Goal: Task Accomplishment & Management: Use online tool/utility

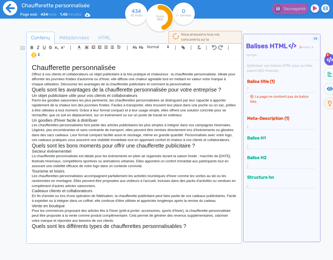
click at [12, 13] on icon at bounding box center [10, 8] width 14 height 14
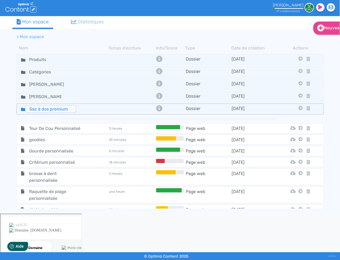
scroll to position [1, 0]
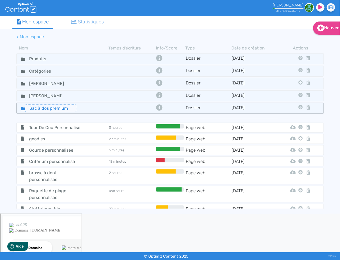
click at [35, 109] on input "Sac à dos premium" at bounding box center [50, 108] width 51 height 8
click at [20, 106] on fa-icon at bounding box center [21, 108] width 8 height 8
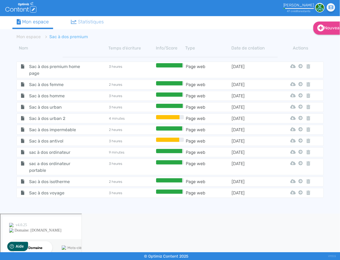
click at [59, 106] on span "Sac à dos urban" at bounding box center [55, 107] width 61 height 7
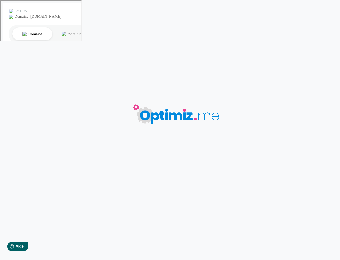
type input "Sac à dos urban"
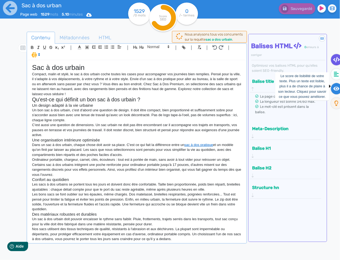
click at [337, 88] on icon at bounding box center [336, 89] width 6 height 4
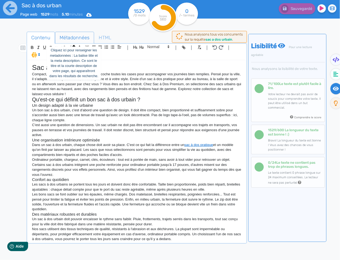
click at [85, 38] on span "Métadonnées" at bounding box center [74, 37] width 39 height 15
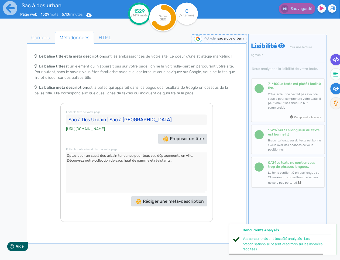
click at [336, 63] on fa-icon at bounding box center [335, 59] width 11 height 11
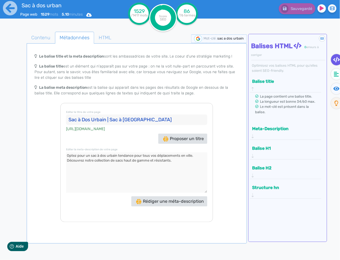
click at [276, 124] on button "Meta-Description" at bounding box center [283, 128] width 66 height 9
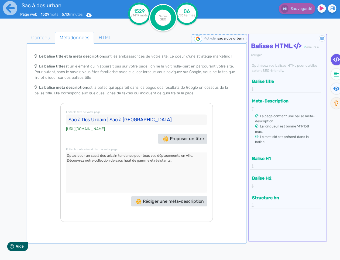
click at [91, 156] on textarea at bounding box center [136, 173] width 141 height 40
type textarea "Optez pour un sac à dos urbain tendance pour tous vos déplacements en ville. Dé…"
click at [41, 42] on span "Contenu" at bounding box center [41, 37] width 28 height 15
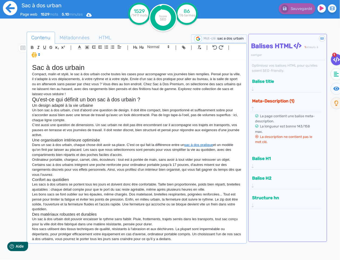
click at [9, 6] on icon at bounding box center [10, 8] width 15 height 15
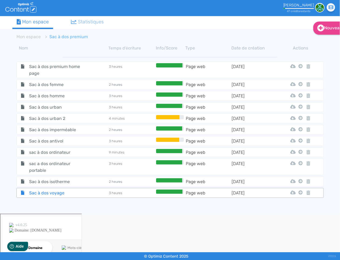
click at [49, 191] on span "Sac à dos voyage" at bounding box center [55, 193] width 61 height 7
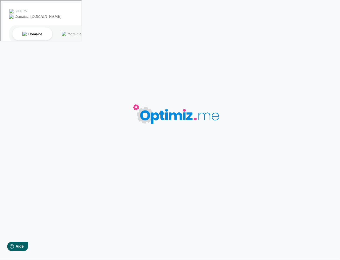
type input "Sac à dos voyage"
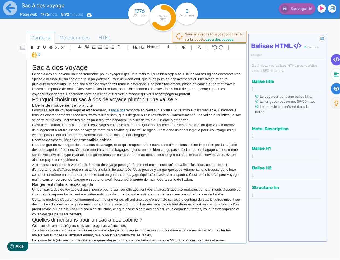
click at [335, 86] on icon at bounding box center [336, 88] width 6 height 5
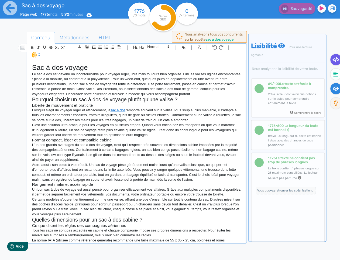
click at [332, 58] on fa-icon at bounding box center [335, 59] width 11 height 11
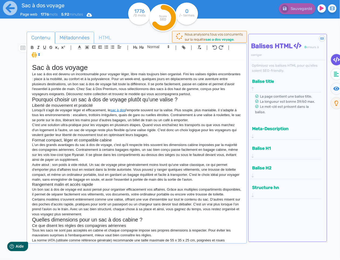
click at [77, 35] on span "Métadonnées" at bounding box center [74, 37] width 39 height 15
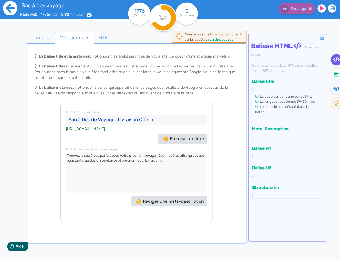
click at [12, 12] on icon at bounding box center [10, 8] width 14 height 14
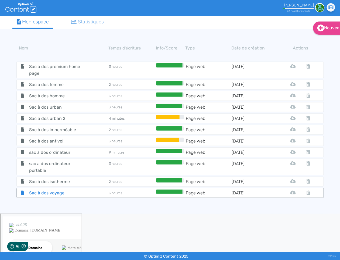
click at [42, 191] on span "Sac à dos voyage" at bounding box center [55, 193] width 61 height 7
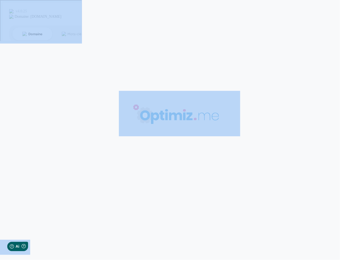
click at [42, 191] on body "0 mots 0.00 minutes 0 /0 mots Score SEO 0 /- termes Sauvegardé Contenu Métadonn…" at bounding box center [170, 130] width 340 height 260
type input "Sac à dos voyage"
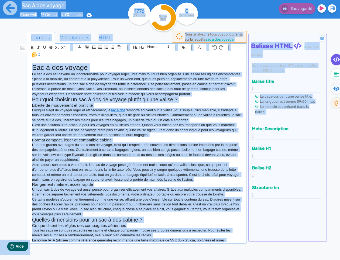
click at [132, 123] on p "Lorsqu'il s'agit de voyager léger et efficacement, le sac à dos l'emporte souve…" at bounding box center [136, 115] width 209 height 15
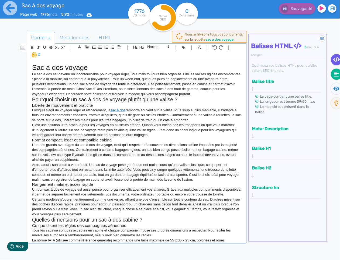
click at [332, 72] on fa-icon at bounding box center [336, 74] width 11 height 11
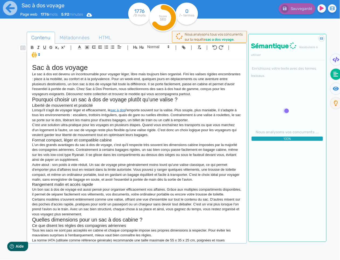
click at [75, 85] on p "Le sac à dos est devenu un incontournable pour voyager léger, libre mais toujou…" at bounding box center [136, 84] width 209 height 25
click at [15, 11] on icon at bounding box center [10, 8] width 14 height 14
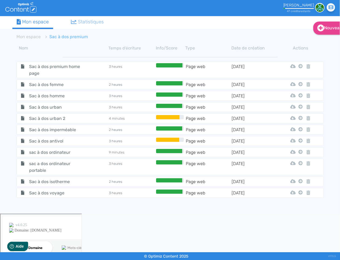
click at [27, 190] on span "Sac à dos voyage" at bounding box center [55, 193] width 61 height 7
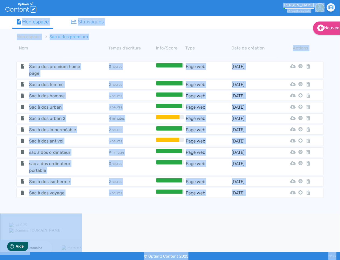
click at [27, 190] on body ".cls-1 { fill: #fff; } logos_optimized_solutions Francis Riviere 47 crédit s re…" at bounding box center [170, 130] width 340 height 260
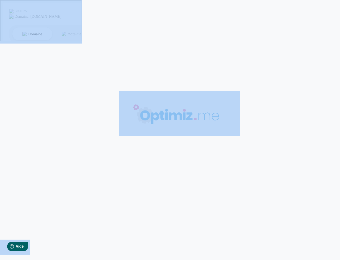
type input "Sac à dos voyage"
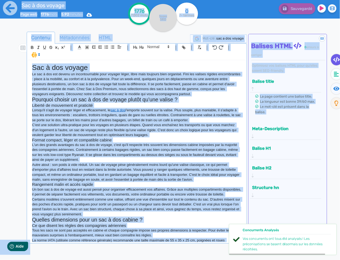
click at [125, 110] on link "sac à dos" at bounding box center [117, 110] width 15 height 4
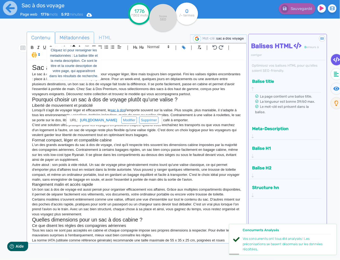
click at [78, 39] on span "Métadonnées" at bounding box center [74, 37] width 39 height 15
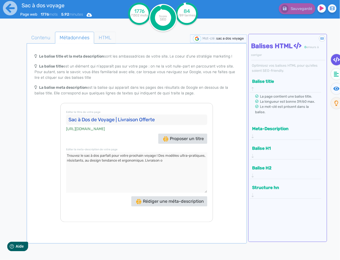
drag, startPoint x: 109, startPoint y: 33, endPoint x: 107, endPoint y: 35, distance: 2.9
click at [109, 33] on span "HTML" at bounding box center [104, 37] width 21 height 15
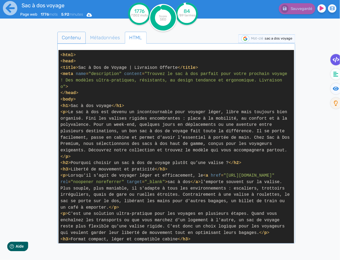
click at [77, 37] on span "Contenu" at bounding box center [72, 37] width 28 height 15
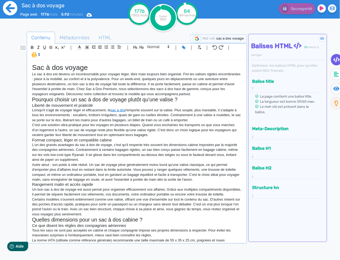
click at [3, 6] on icon at bounding box center [10, 8] width 15 height 15
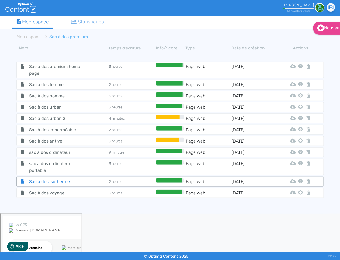
click at [40, 180] on span "Sac à dos isotherme" at bounding box center [55, 182] width 61 height 7
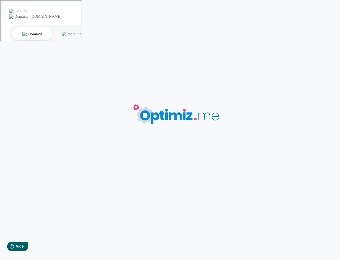
type input "Sac à dos isotherme"
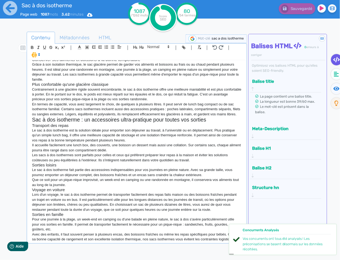
scroll to position [191, 0]
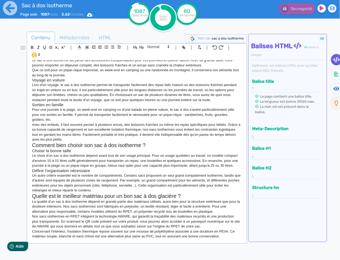
click at [95, 139] on p "Avec des enfants, il faut souvent penser à plusieurs encas, des boissons fraîch…" at bounding box center [136, 133] width 209 height 20
click at [9, 9] on icon at bounding box center [10, 8] width 15 height 15
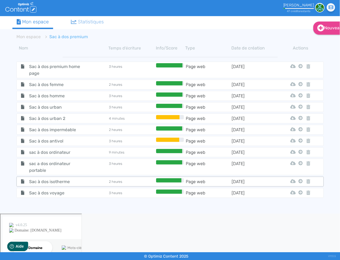
click at [40, 177] on tr "Sac à dos isotherme 2 heures Page web 18/8/2025 Html Pdf Word Mon Espace" at bounding box center [169, 182] width 307 height 10
click at [54, 180] on span "Sac à dos isotherme" at bounding box center [55, 182] width 61 height 7
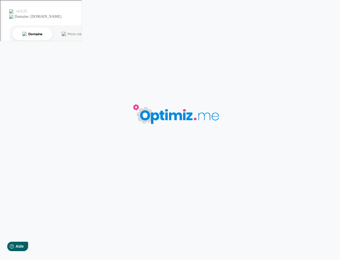
type input "Sac à dos isotherme"
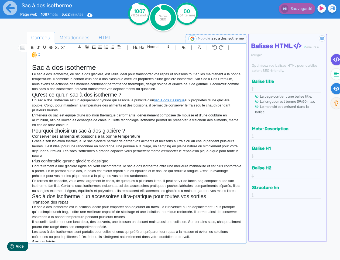
click at [338, 88] on icon at bounding box center [336, 89] width 6 height 4
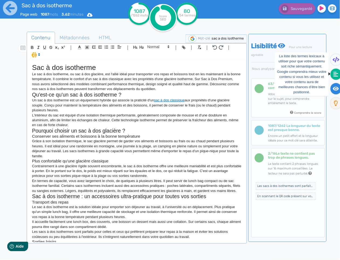
click at [336, 75] on icon at bounding box center [335, 74] width 5 height 5
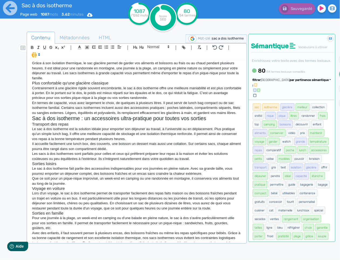
scroll to position [25, 0]
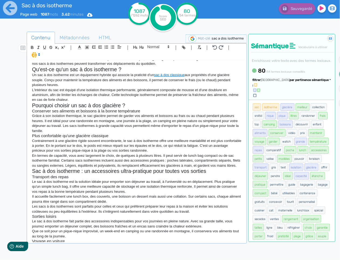
click at [314, 82] on span "par pertinence sémantique" at bounding box center [309, 80] width 39 height 4
click at [301, 93] on link "par pertinence sémantique" at bounding box center [283, 88] width 45 height 7
click at [307, 98] on div "Trier par pertinence sémantique par pertinence sémantique par fréquence par ord…" at bounding box center [296, 88] width 70 height 20
click at [308, 82] on span "par pertinence sémantique" at bounding box center [309, 80] width 39 height 4
click at [299, 100] on link "par fréquence" at bounding box center [283, 96] width 45 height 7
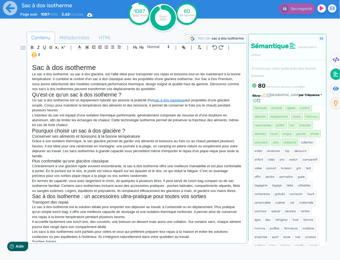
scroll to position [191, 0]
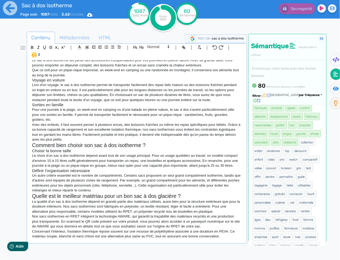
click at [113, 191] on p "Un autre critère essentiel est le nombre de compartiments. Certains sacs propos…" at bounding box center [136, 183] width 209 height 20
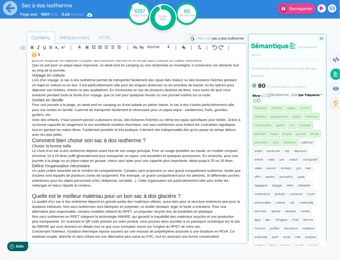
scroll to position [197, 0]
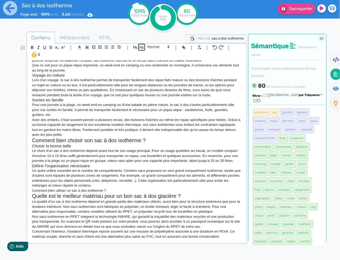
click at [141, 47] on icon "button" at bounding box center [142, 47] width 4 height 3
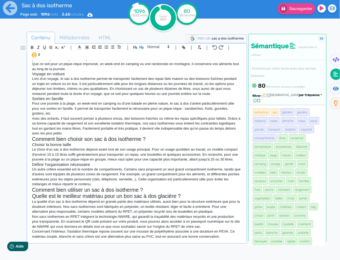
scroll to position [203, 0]
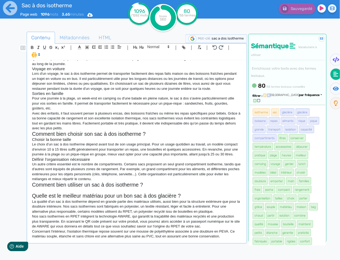
click at [123, 192] on p at bounding box center [136, 190] width 209 height 5
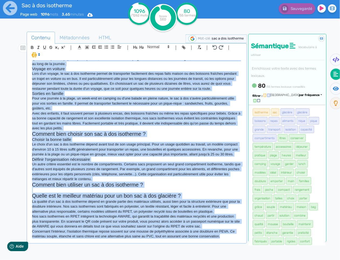
copy div "Sac à dos isotherme Le sac à dos isotherme, ou sac à dos glacière, est l'allié …"
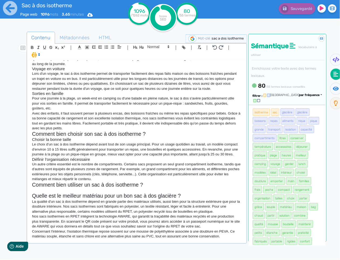
click at [100, 191] on p at bounding box center [136, 190] width 209 height 5
click at [41, 189] on p at bounding box center [136, 190] width 209 height 5
click at [42, 190] on p at bounding box center [136, 190] width 209 height 5
click at [155, 46] on span at bounding box center [158, 47] width 26 height 6
click at [152, 56] on span at bounding box center [158, 56] width 22 height 9
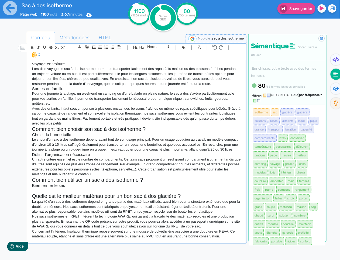
scroll to position [208, 0]
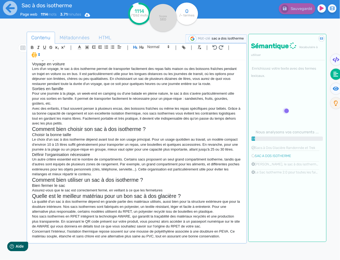
click at [173, 191] on p "Assurez-vous que le sac est correctement fermé, en veillant à ce que les fermet…" at bounding box center [136, 190] width 209 height 5
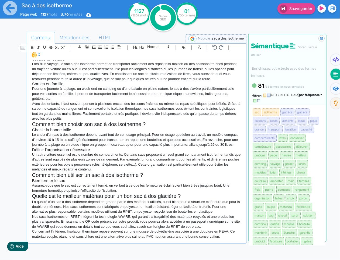
scroll to position [218, 0]
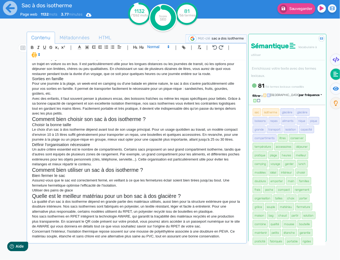
click at [158, 47] on span at bounding box center [158, 47] width 26 height 6
click at [155, 58] on span at bounding box center [158, 56] width 22 height 9
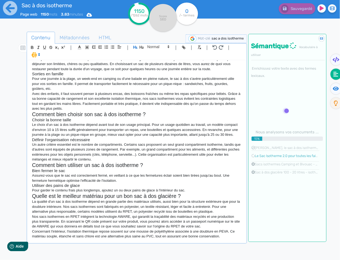
click at [197, 191] on p "Pour garder le contenu frais plus longtemps, ajoutez un ou deux pains de glace …" at bounding box center [136, 190] width 209 height 5
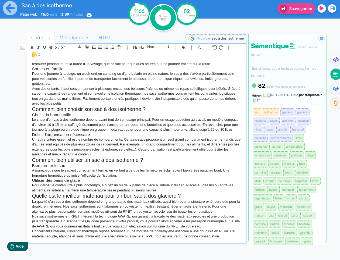
scroll to position [232, 0]
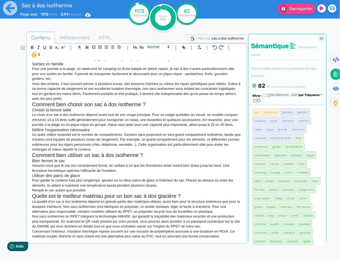
click at [151, 46] on span at bounding box center [158, 47] width 26 height 6
click at [151, 57] on span at bounding box center [158, 56] width 22 height 9
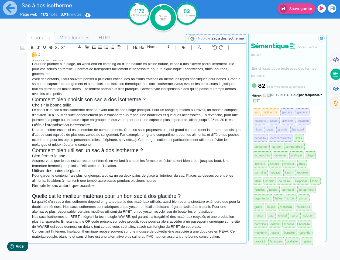
scroll to position [238, 0]
click at [44, 190] on p at bounding box center [136, 190] width 209 height 5
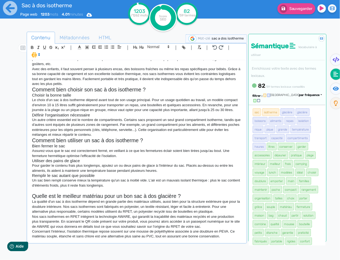
scroll to position [247, 0]
click at [156, 46] on span at bounding box center [158, 47] width 26 height 6
click at [155, 58] on span at bounding box center [158, 56] width 22 height 9
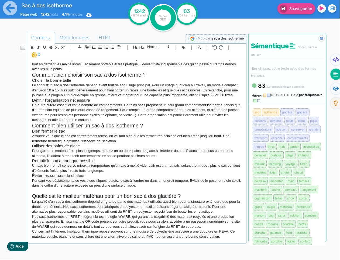
scroll to position [262, 0]
click at [159, 48] on span at bounding box center [158, 47] width 26 height 6
click at [161, 58] on span at bounding box center [158, 56] width 22 height 9
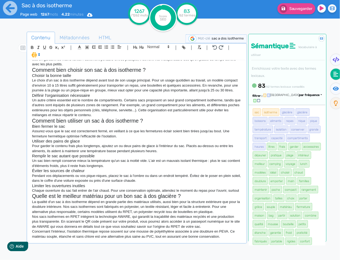
scroll to position [272, 0]
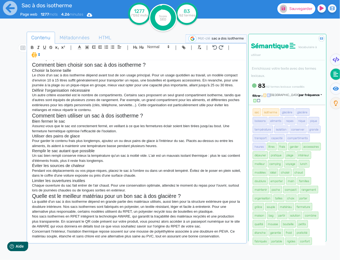
click at [288, 9] on button "Sauvegarder" at bounding box center [296, 8] width 38 height 11
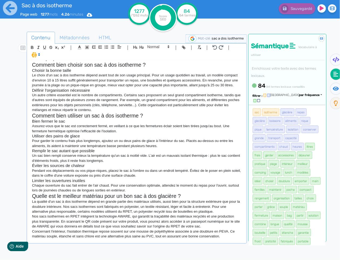
click at [143, 191] on p "Chaque ouverture du sac fait entrer de l'air chaud. Pour une conservation optim…" at bounding box center [136, 188] width 209 height 10
drag, startPoint x: 71, startPoint y: 185, endPoint x: 86, endPoint y: 184, distance: 15.1
click at [71, 185] on p "Chaque ouverture du sac fait entrer de l'air chaud. Pour une conservation optim…" at bounding box center [136, 188] width 209 height 10
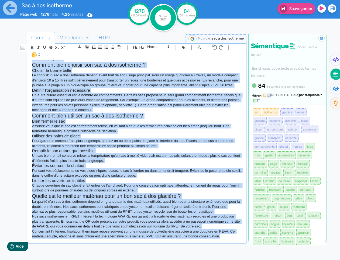
copy div "Sac à dos isotherme Le sac à dos isotherme, ou sac à dos glacière, est l'allié …"
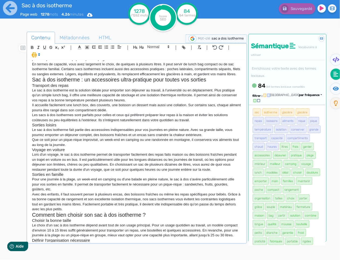
scroll to position [1, 0]
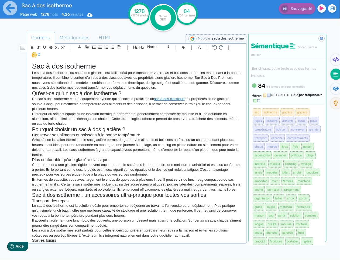
click at [185, 181] on p "En termes de capacité, vous avez largement le choix, de quelques à plusieurs li…" at bounding box center [136, 184] width 209 height 15
click at [179, 180] on p "En termes de capacité, vous avez largement le choix, de quelques à plusieurs li…" at bounding box center [136, 184] width 209 height 15
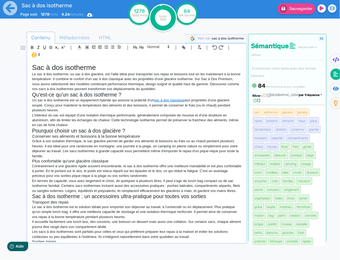
click at [189, 180] on p "En termes de capacité, vous avez largement le choix, de quelques à plusieurs li…" at bounding box center [136, 186] width 209 height 15
click at [231, 180] on p "En termes de capacité, vous avez largement le choix, de quelques à plusieurs li…" at bounding box center [136, 186] width 209 height 15
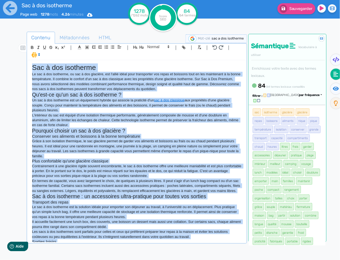
copy div "Sac à dos isotherme Le sac à dos isotherme, ou sac à dos glacière, est l'allié …"
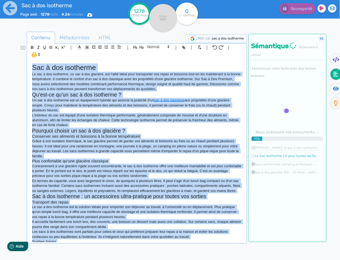
click at [153, 188] on p "En termes de capacité, vous avez largement le choix, de quelques à plusieurs li…" at bounding box center [136, 186] width 209 height 15
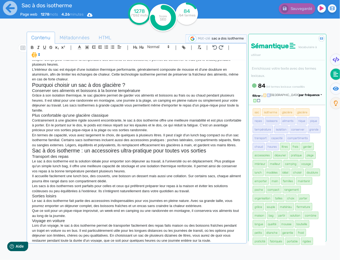
scroll to position [61, 0]
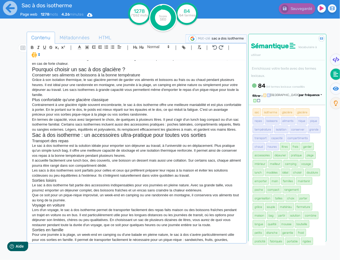
click at [144, 158] on p "Le sac à dos isotherme est la solution idéale pour emporter son déjeuner au tra…" at bounding box center [136, 151] width 209 height 15
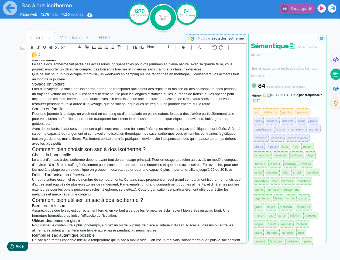
scroll to position [0, 0]
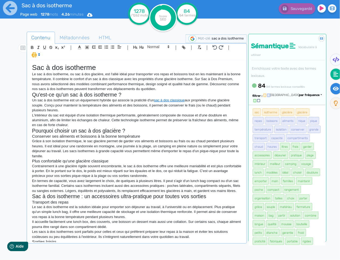
click at [331, 88] on fa-icon at bounding box center [335, 88] width 11 height 11
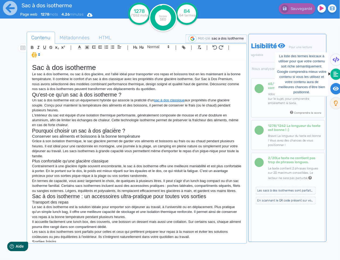
click at [337, 75] on icon at bounding box center [335, 74] width 5 height 5
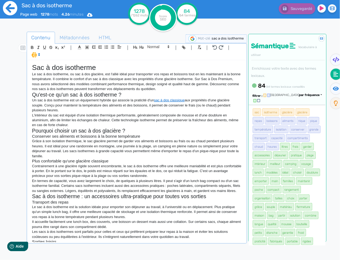
click at [12, 6] on icon at bounding box center [10, 8] width 14 height 14
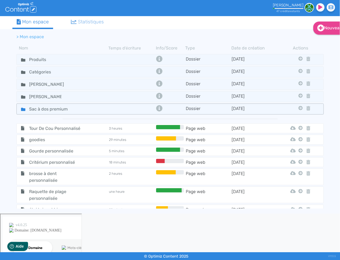
click at [22, 107] on icon at bounding box center [23, 109] width 4 height 4
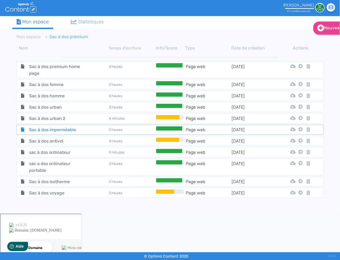
click at [37, 127] on span "Sac à dos imperméable" at bounding box center [55, 130] width 61 height 7
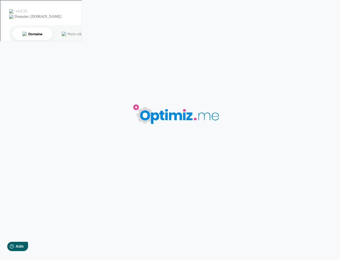
type input "Sac à dos imperméable"
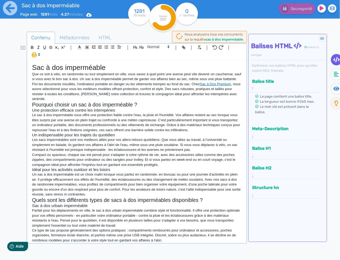
scroll to position [231, 0]
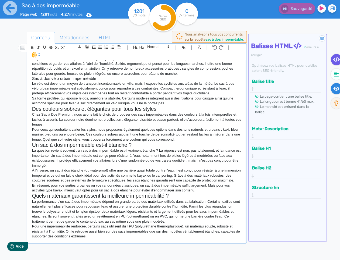
click at [338, 91] on fa-icon at bounding box center [336, 88] width 11 height 11
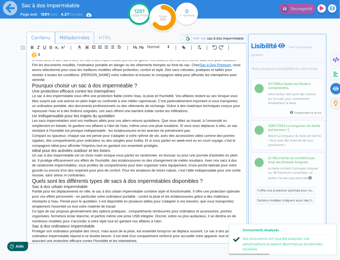
scroll to position [0, 0]
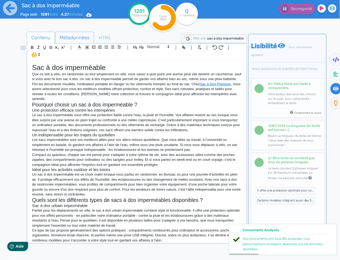
click at [75, 38] on span "Métadonnées" at bounding box center [74, 37] width 39 height 15
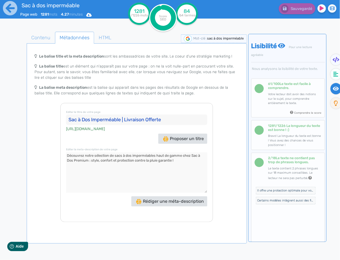
click at [172, 161] on textarea at bounding box center [136, 173] width 141 height 40
type textarea "Découvrez notre sélection de sacs à dos imperméables haut de gamme chez Sac à D…"
